Goal: Browse casually: Explore the website without a specific task or goal

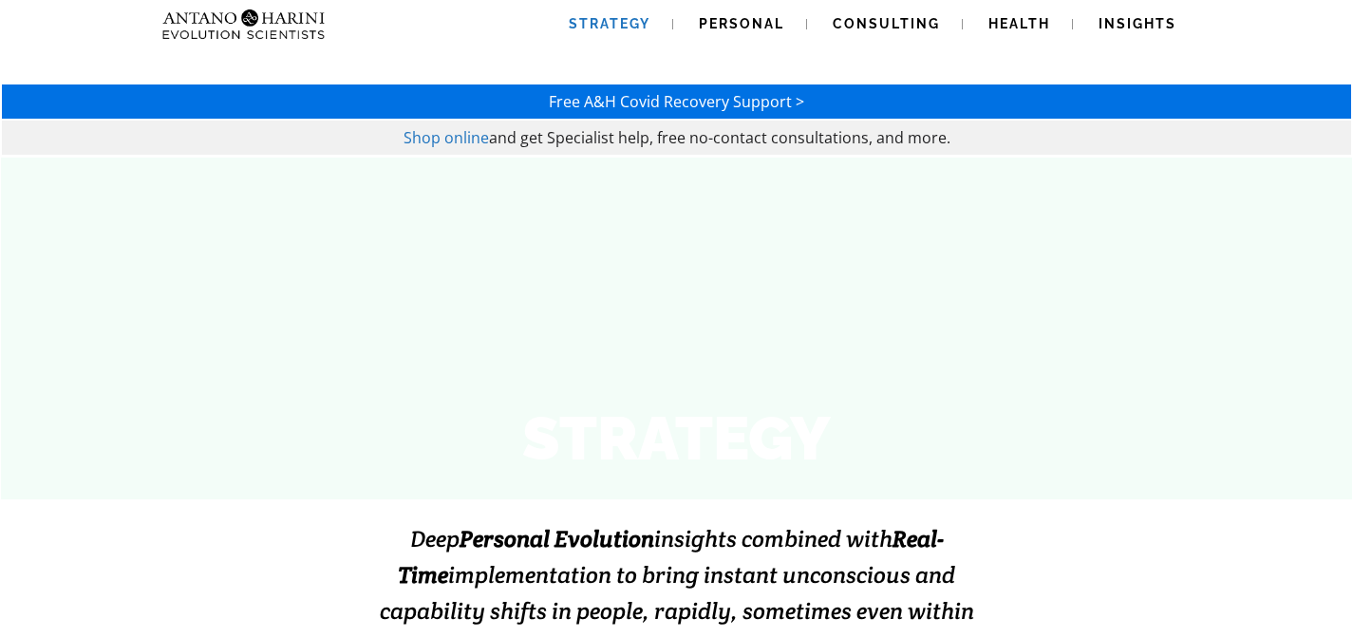
click at [203, 21] on img at bounding box center [206, 24] width 103 height 48
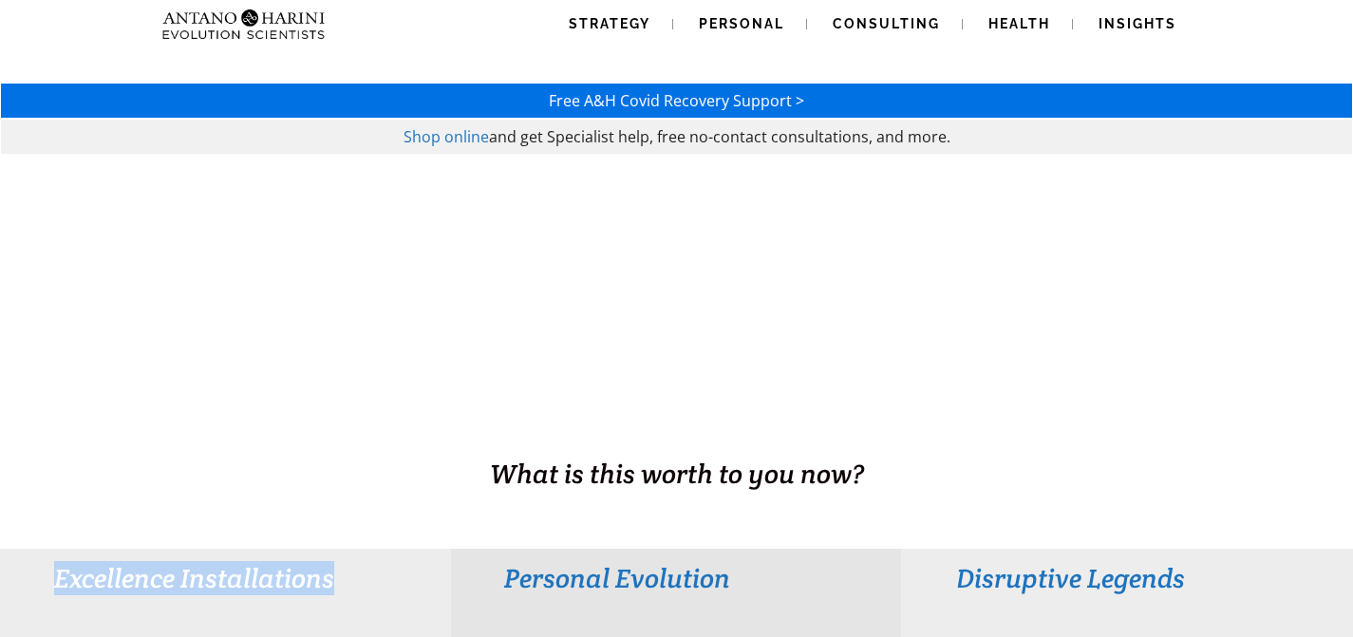
click at [1118, 87] on div "Free A&H Covid Recovery Support >" at bounding box center [676, 101] width 1349 height 32
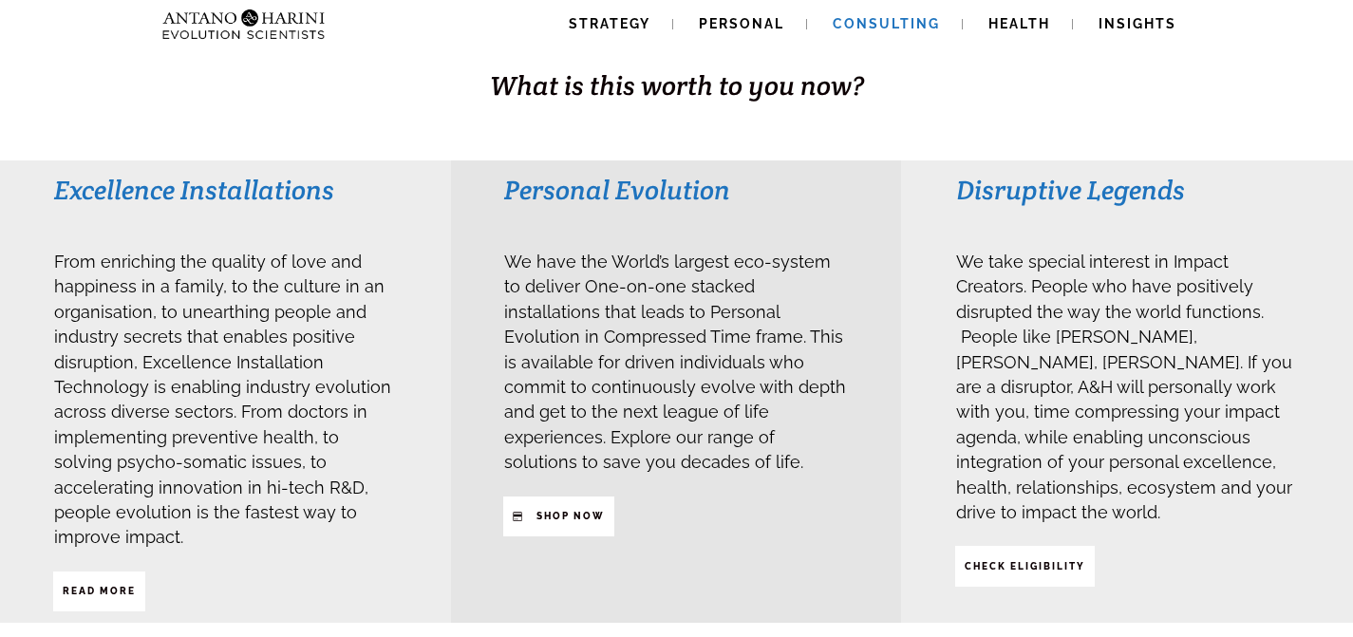
scroll to position [389, 0]
drag, startPoint x: 767, startPoint y: 184, endPoint x: 500, endPoint y: 205, distance: 267.7
click at [500, 205] on div "Personal Evolution We have the World’s largest eco-system to deliver One-on-one…" at bounding box center [676, 391] width 451 height 462
copy h3 "Personal Evolution"
click at [1219, 215] on div "Disruptive Legends" at bounding box center [1127, 199] width 345 height 56
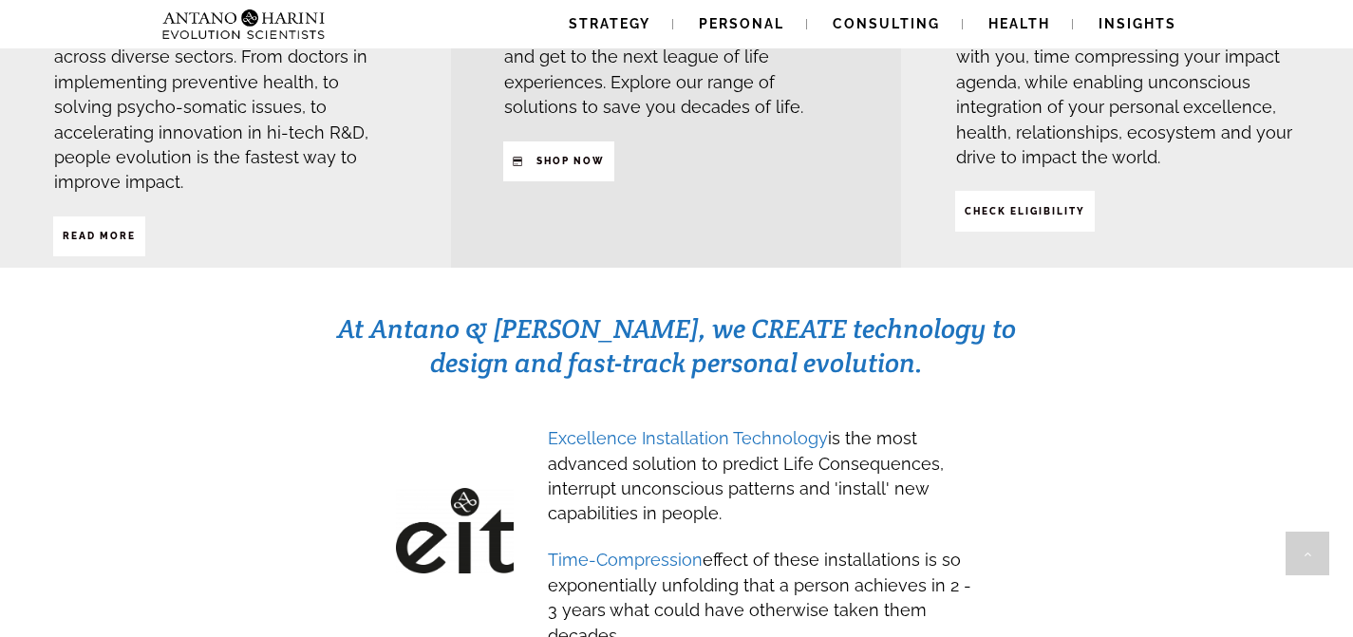
scroll to position [745, 0]
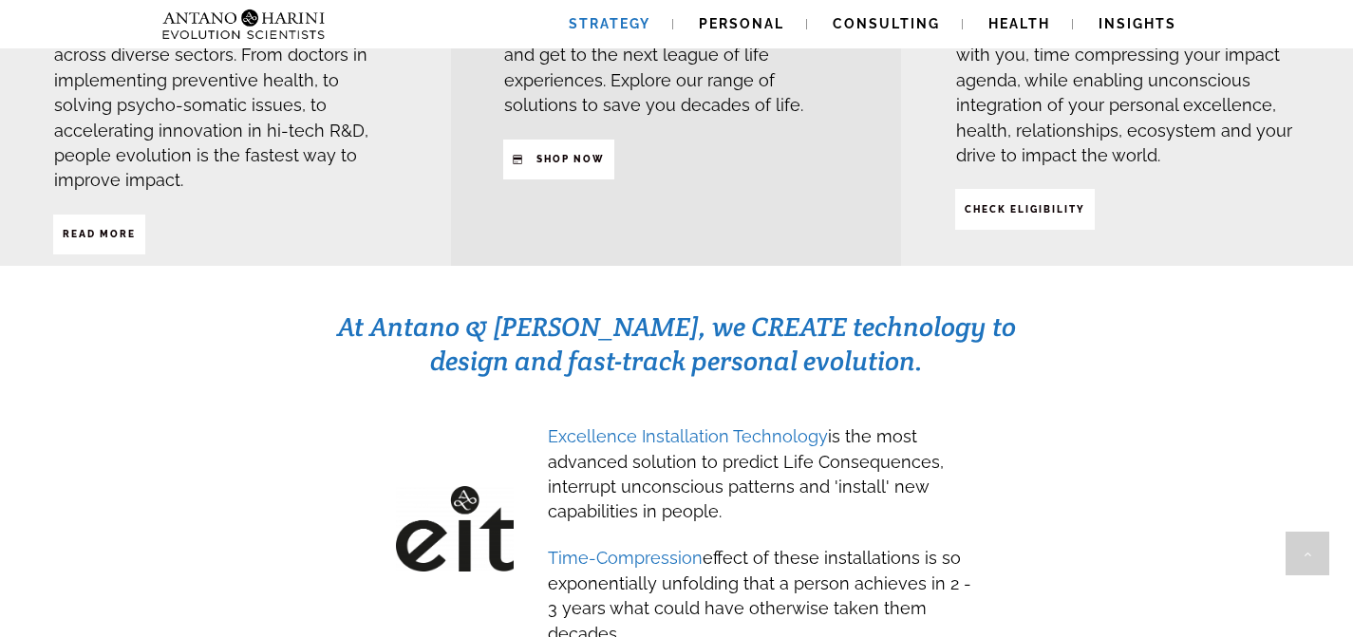
click at [636, 21] on span "Strategy" at bounding box center [610, 23] width 82 height 15
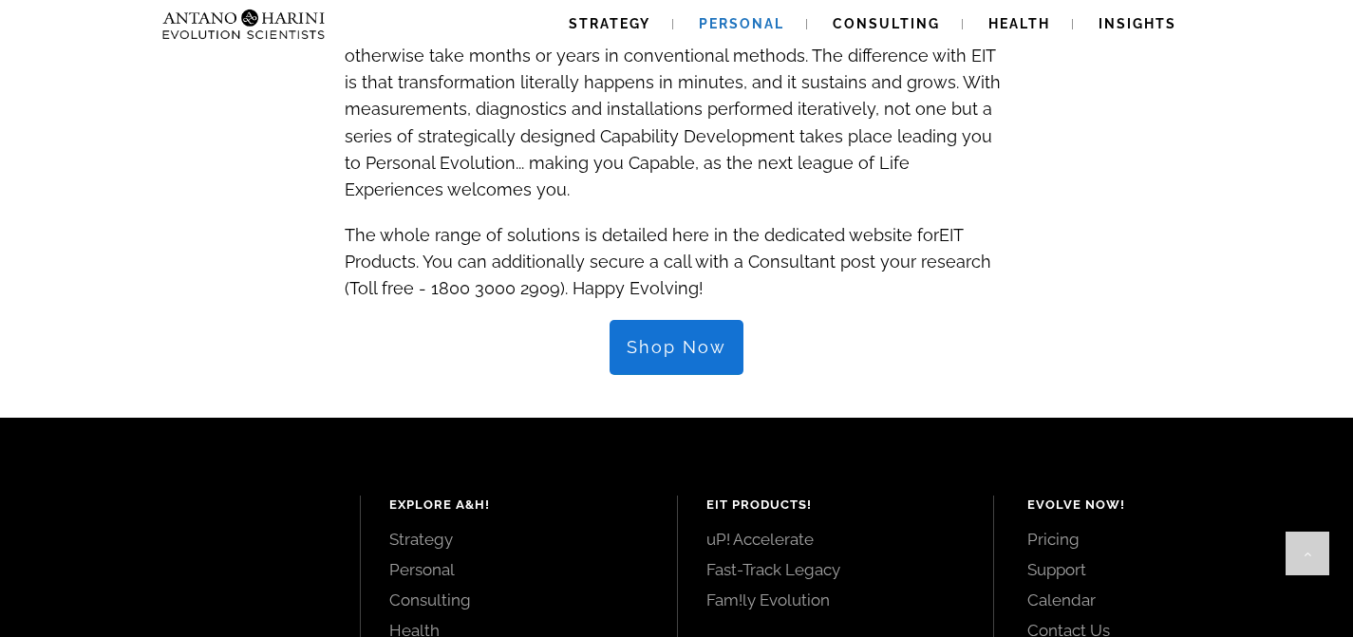
scroll to position [2041, 0]
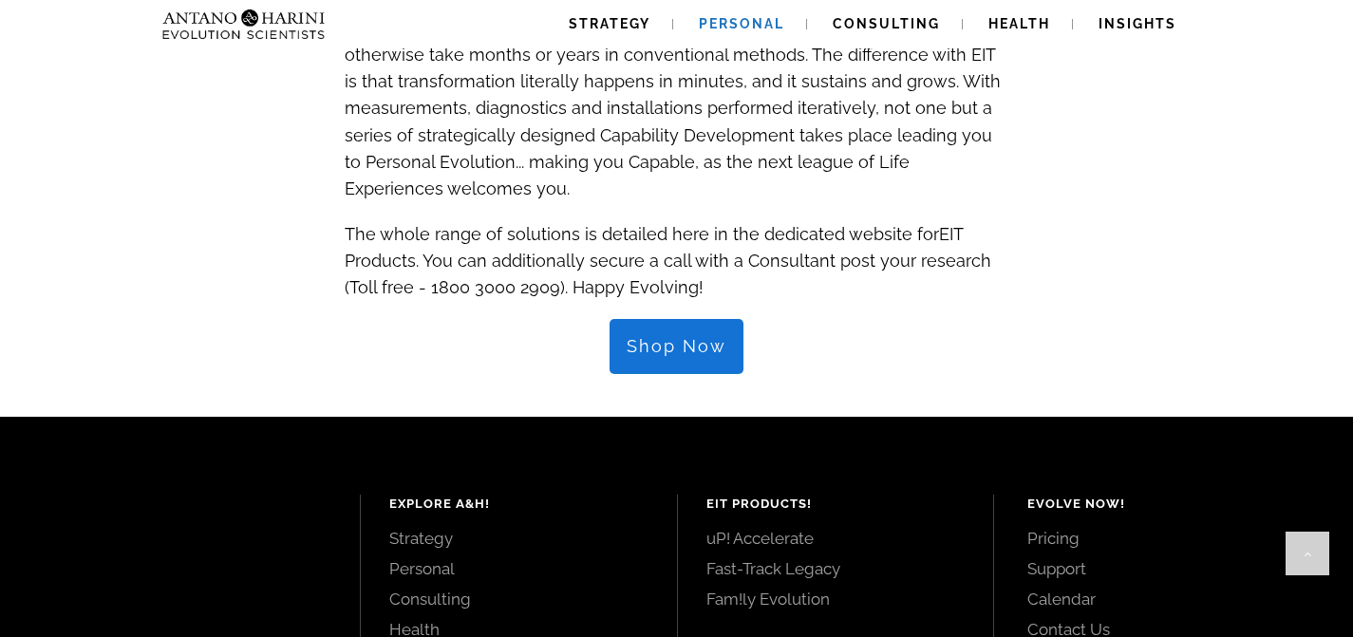
click at [671, 336] on span "Shop Now" at bounding box center [677, 346] width 100 height 21
click at [887, 26] on span "Consulting" at bounding box center [886, 23] width 107 height 15
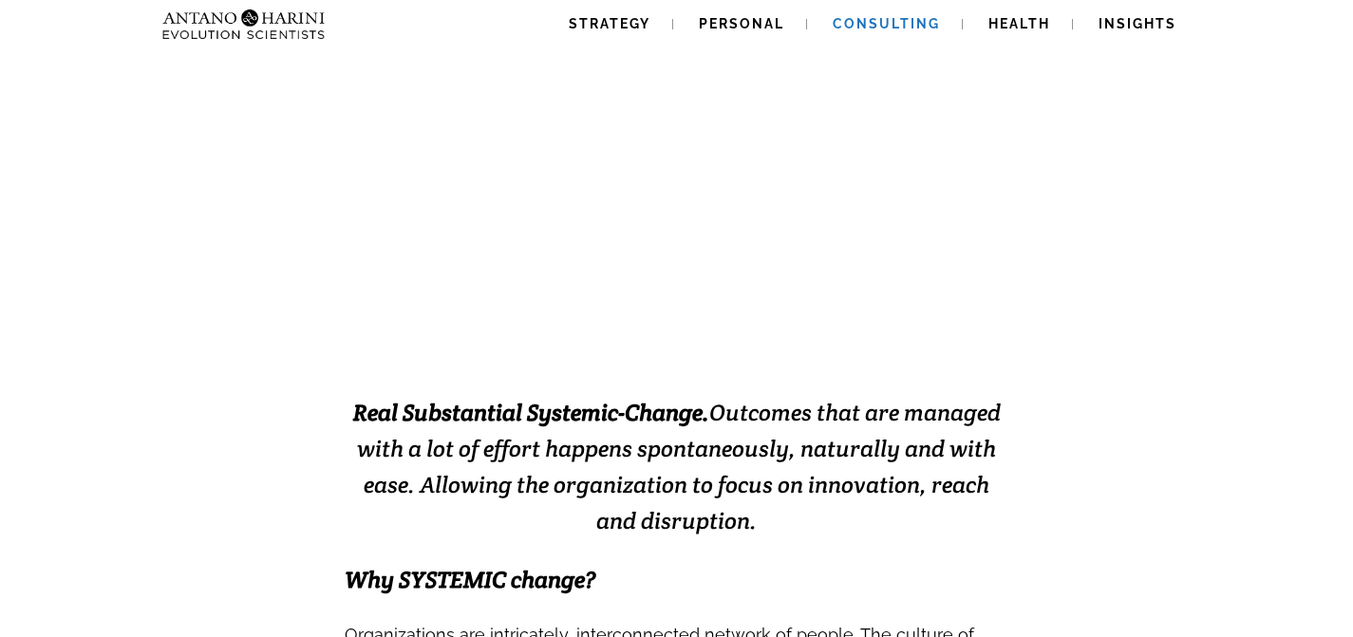
scroll to position [185, 0]
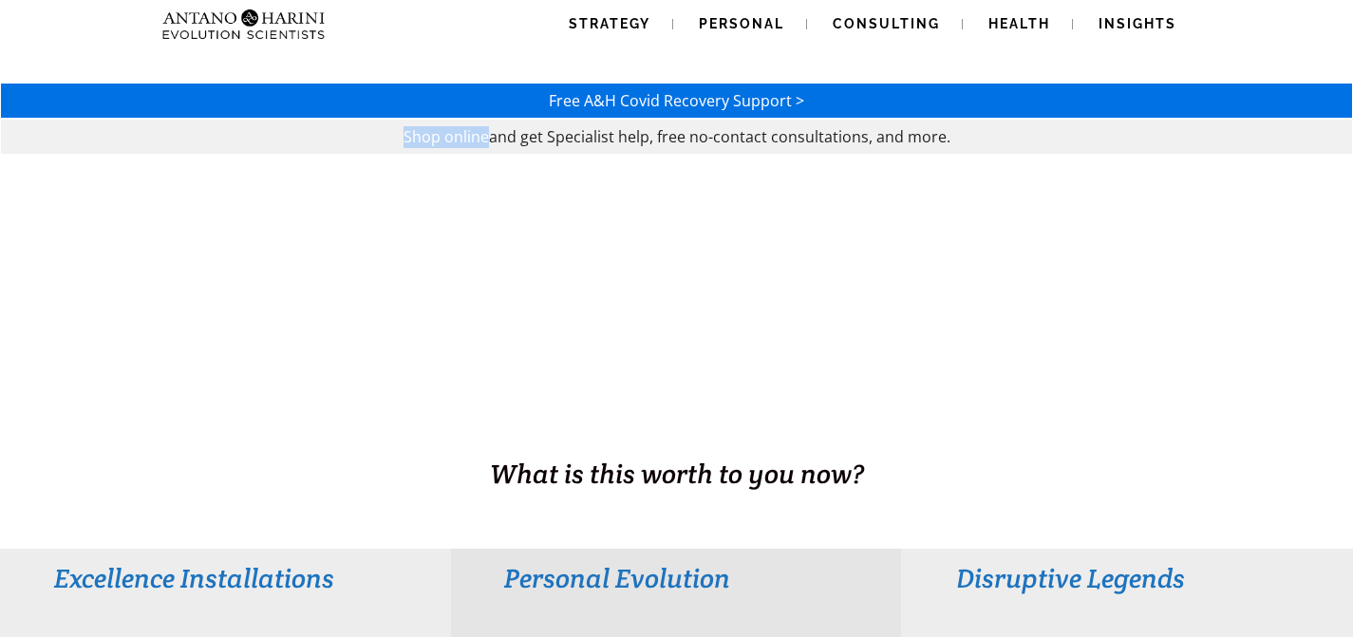
click at [236, 14] on img at bounding box center [206, 24] width 103 height 48
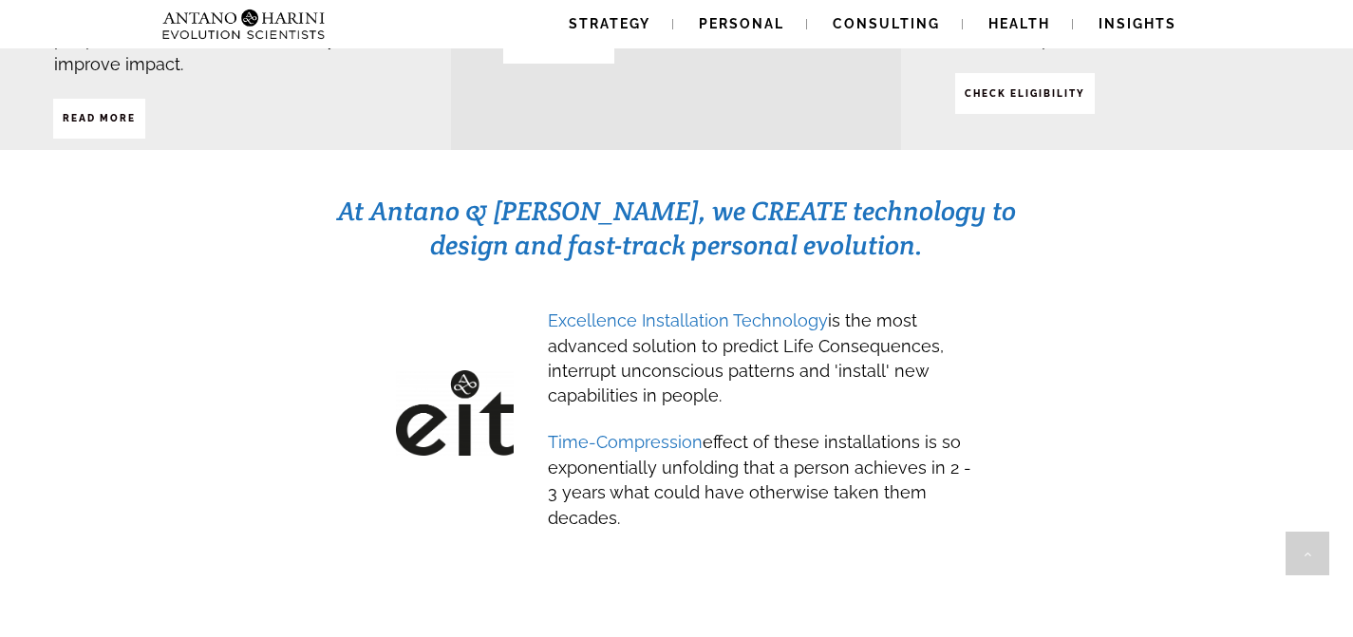
scroll to position [858, 0]
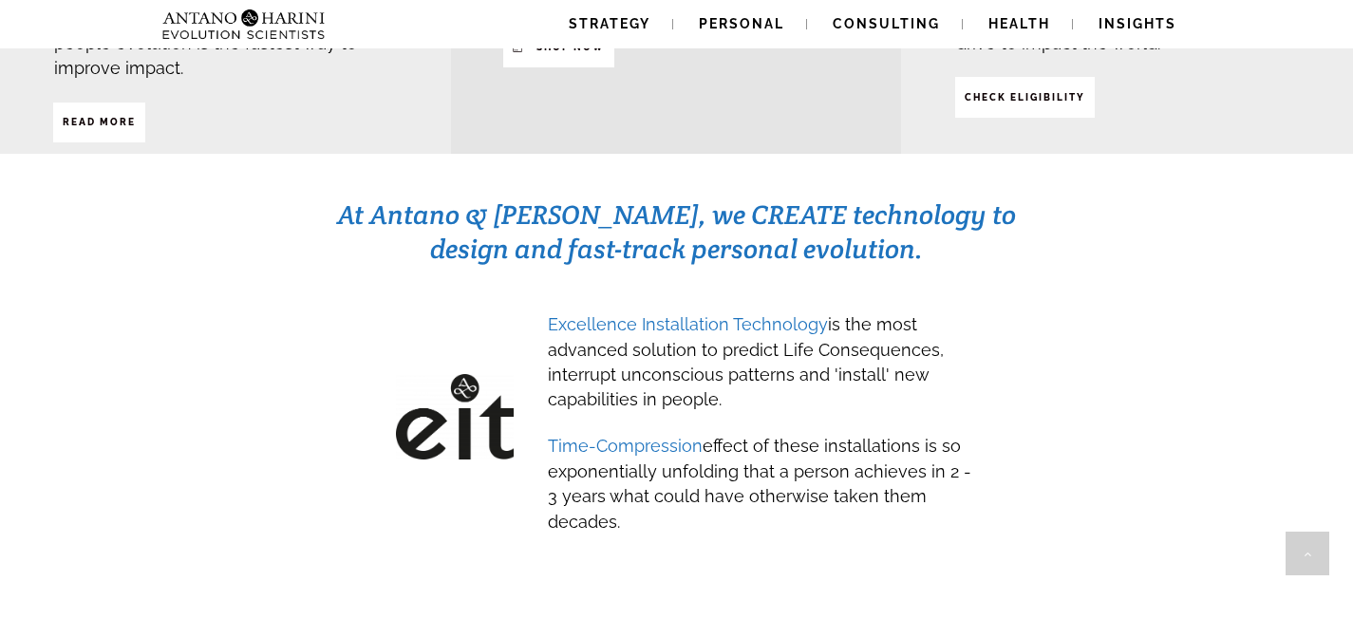
drag, startPoint x: 358, startPoint y: 183, endPoint x: 696, endPoint y: 500, distance: 463.6
click at [698, 500] on div "At Antano & [PERSON_NAME], we CREATE technology to design and fast-track person…" at bounding box center [677, 382] width 1268 height 370
copy div "At Antano & [PERSON_NAME], we CREATE technology to design and fast-track person…"
